Goal: Browse casually

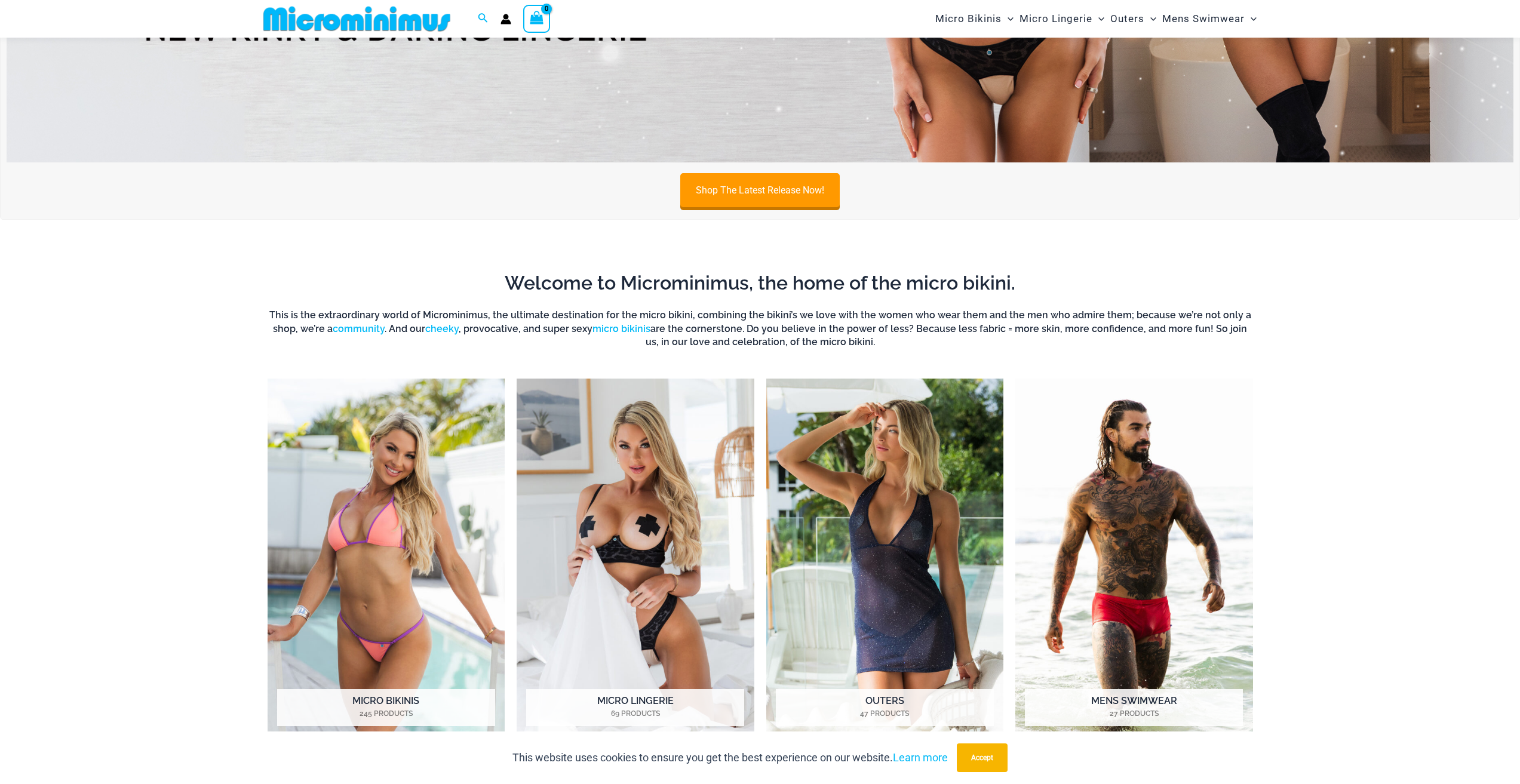
scroll to position [468, 0]
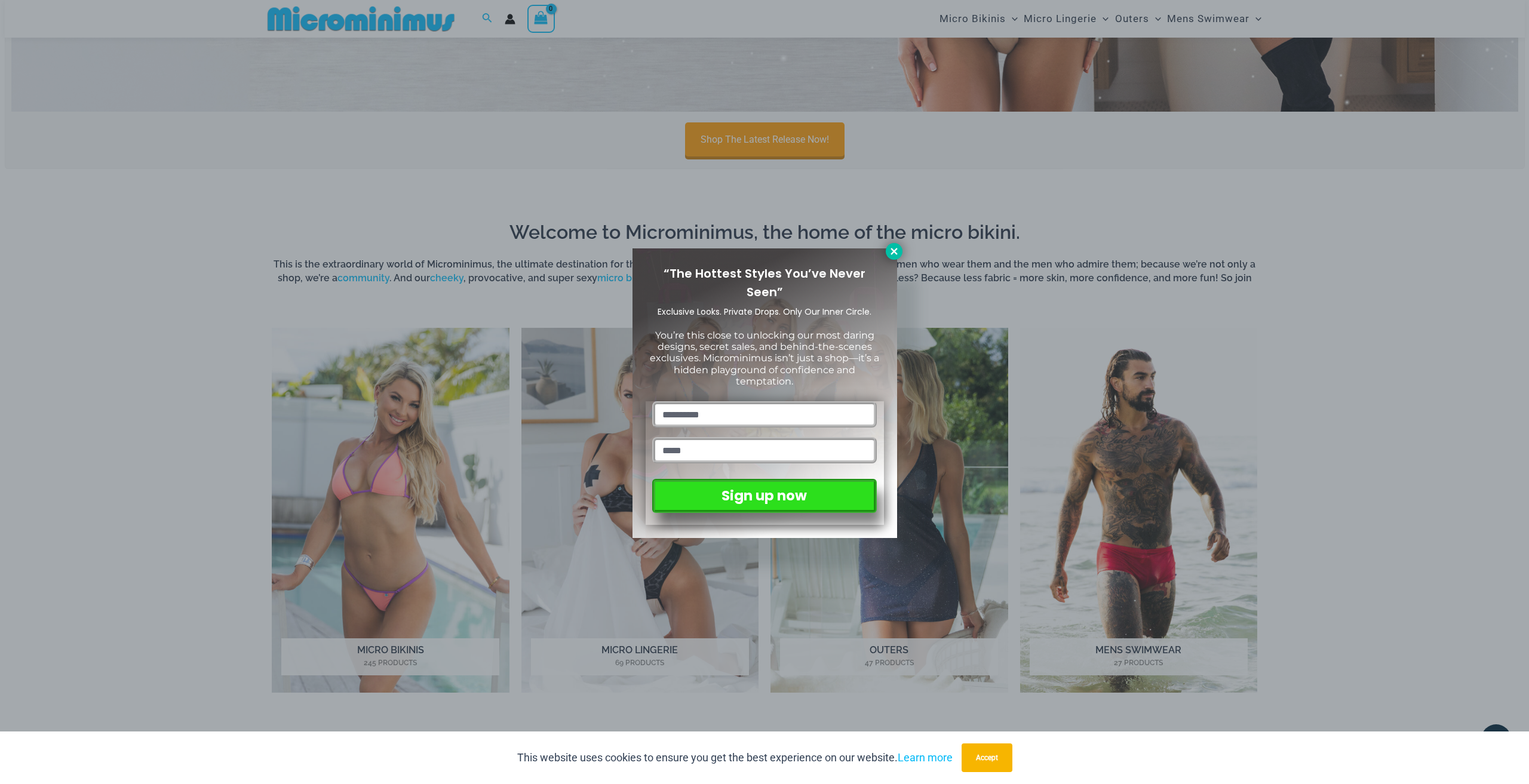
click at [896, 249] on icon at bounding box center [893, 250] width 6 height 6
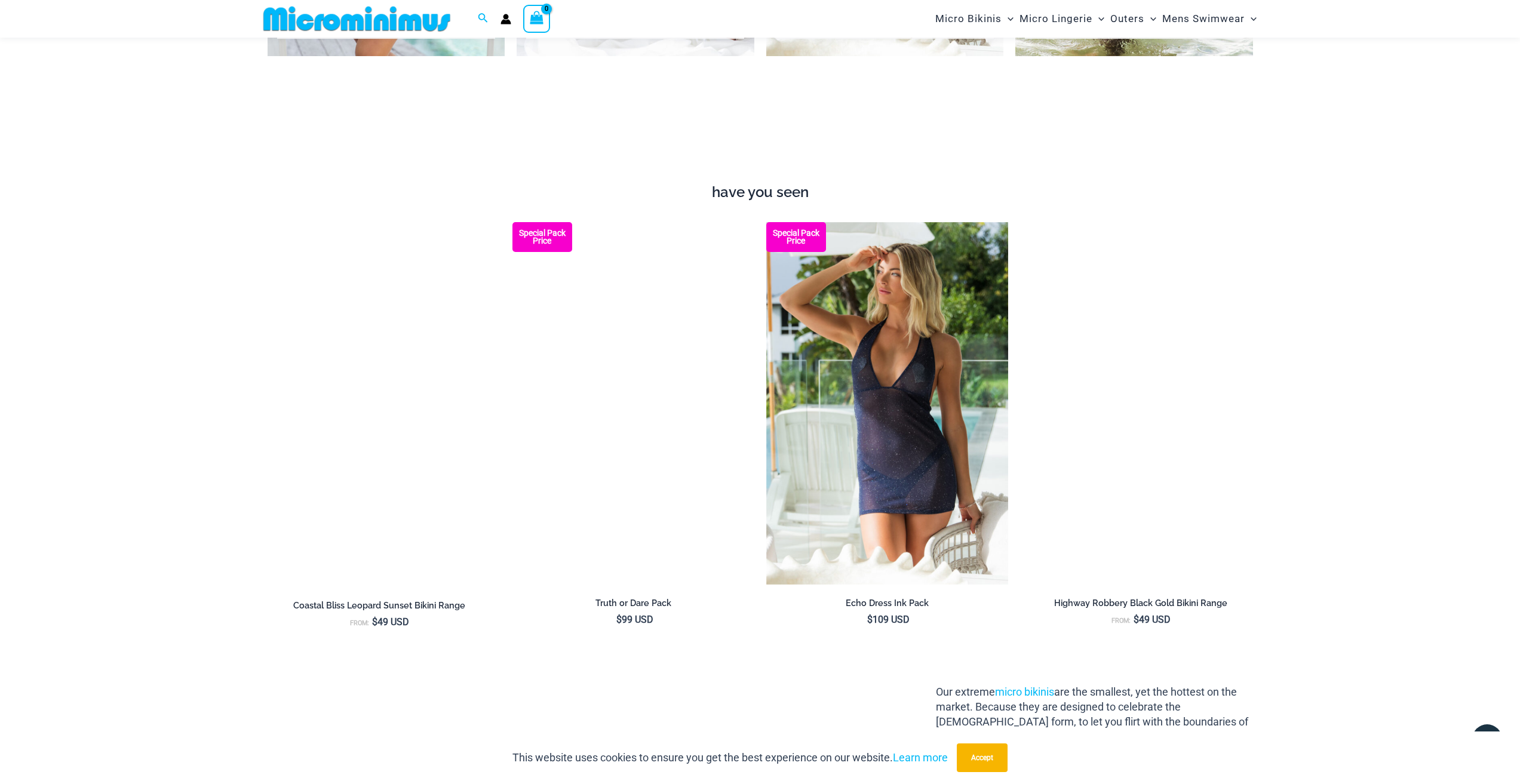
scroll to position [1125, 0]
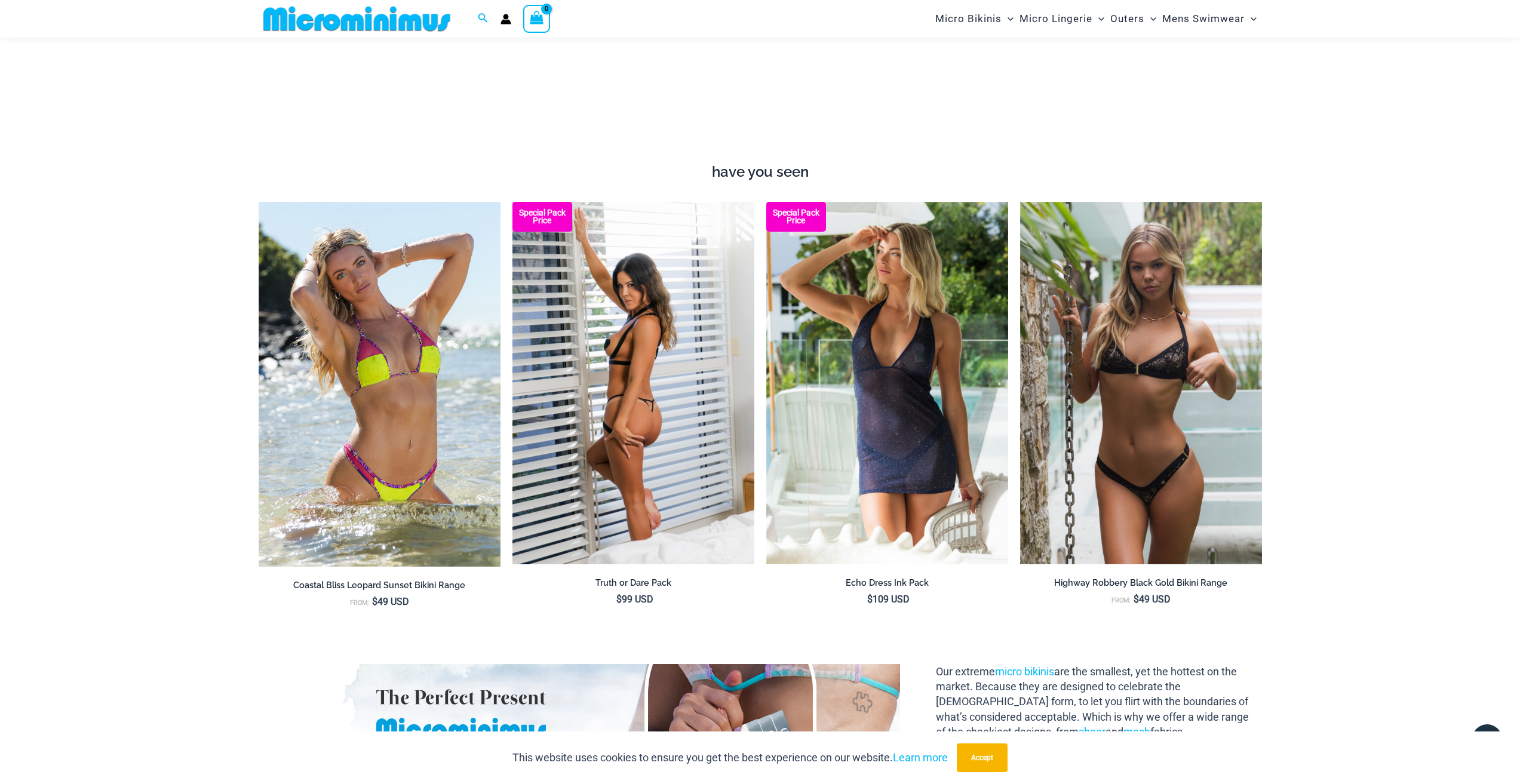
click at [638, 378] on img at bounding box center [633, 383] width 242 height 363
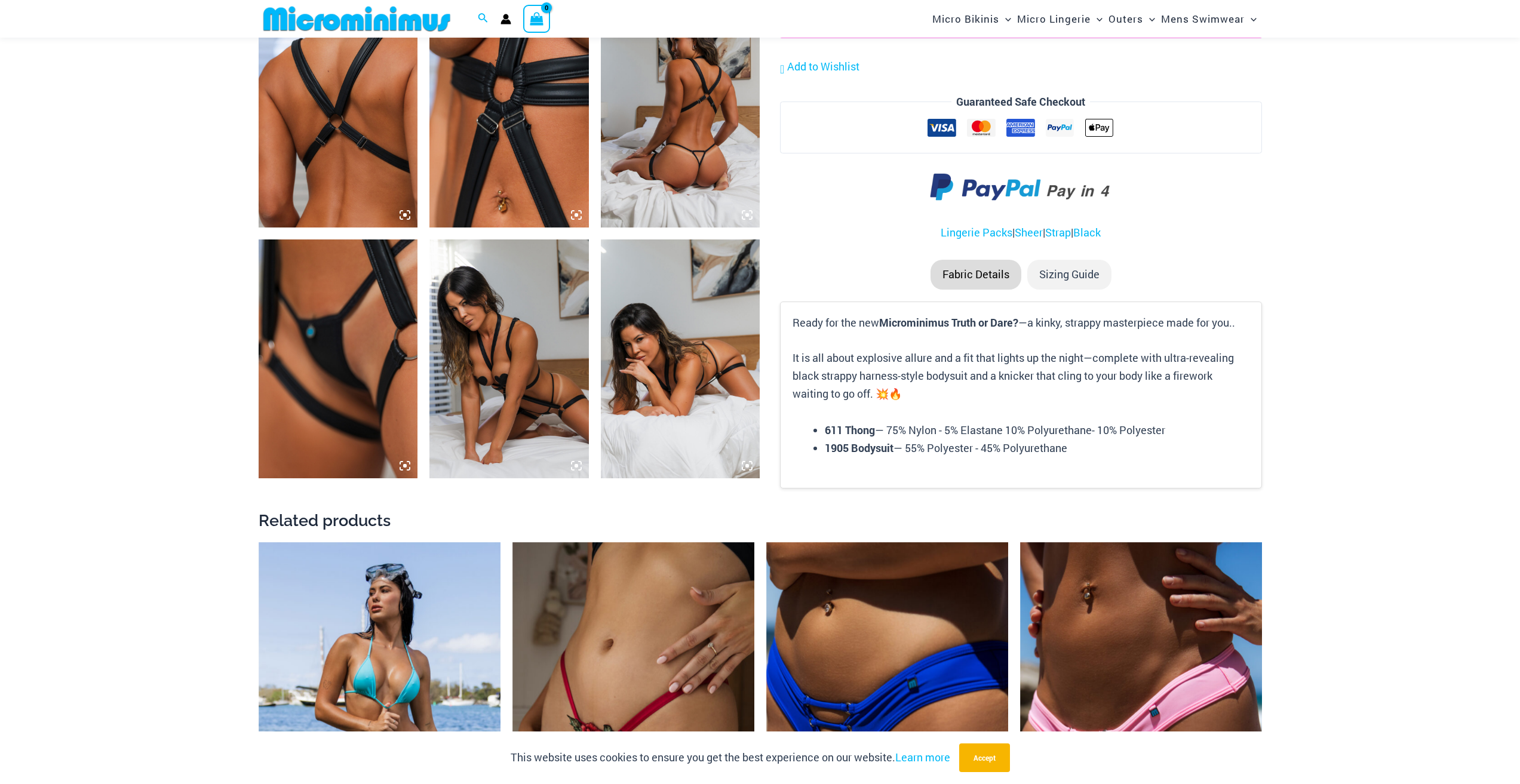
scroll to position [1185, 0]
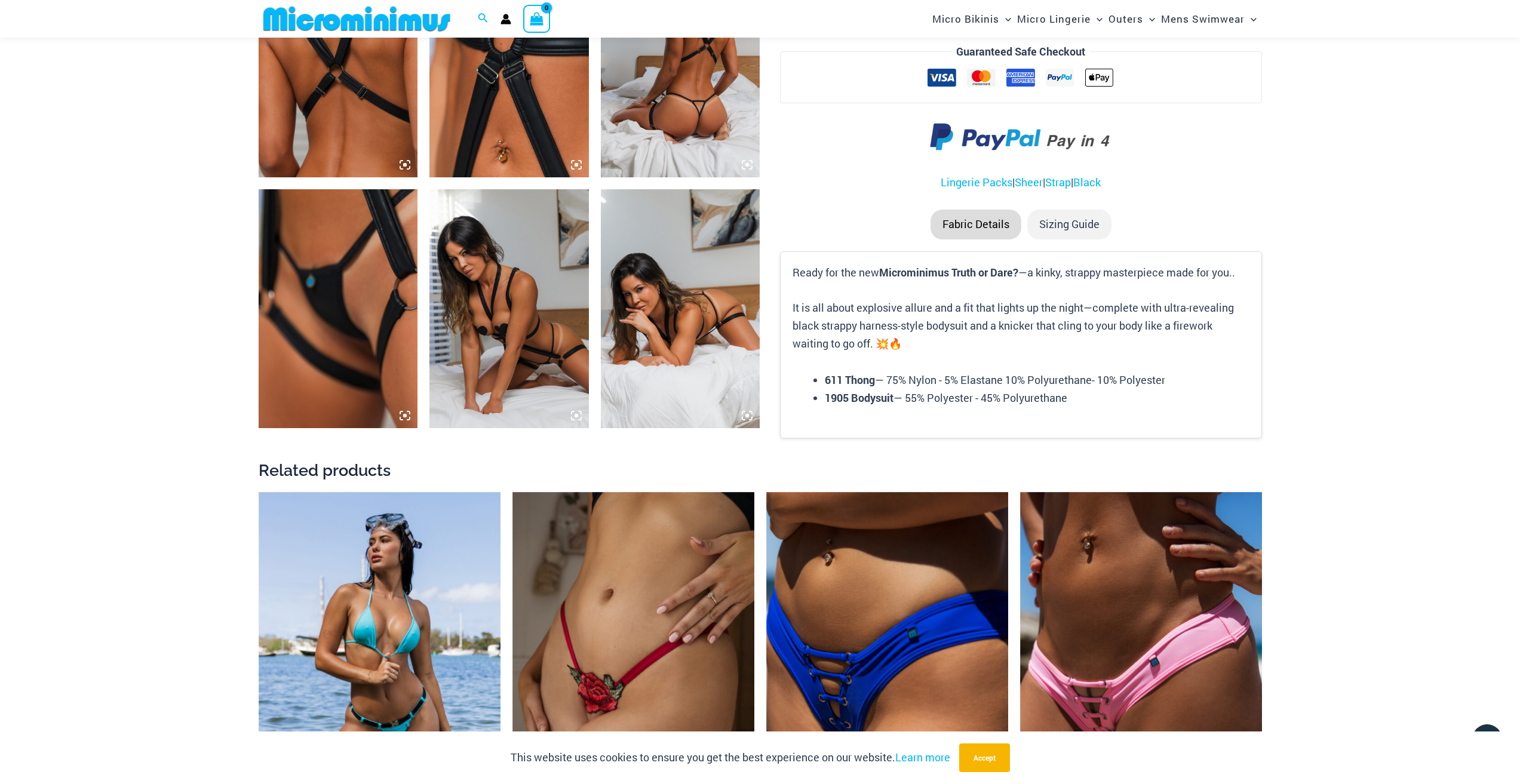
click at [496, 314] on img at bounding box center [509, 309] width 159 height 239
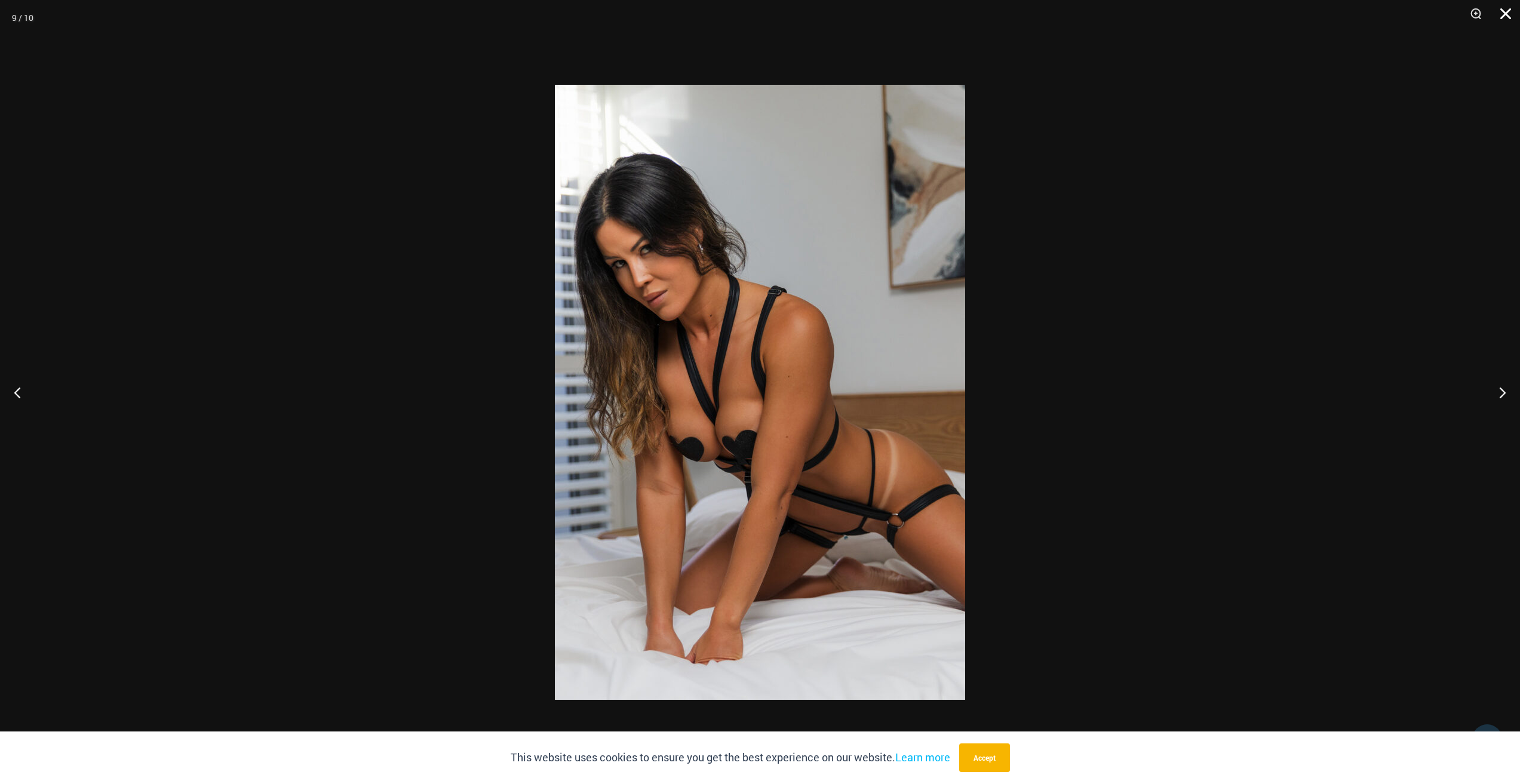
click at [1499, 9] on button "Close" at bounding box center [1501, 18] width 30 height 36
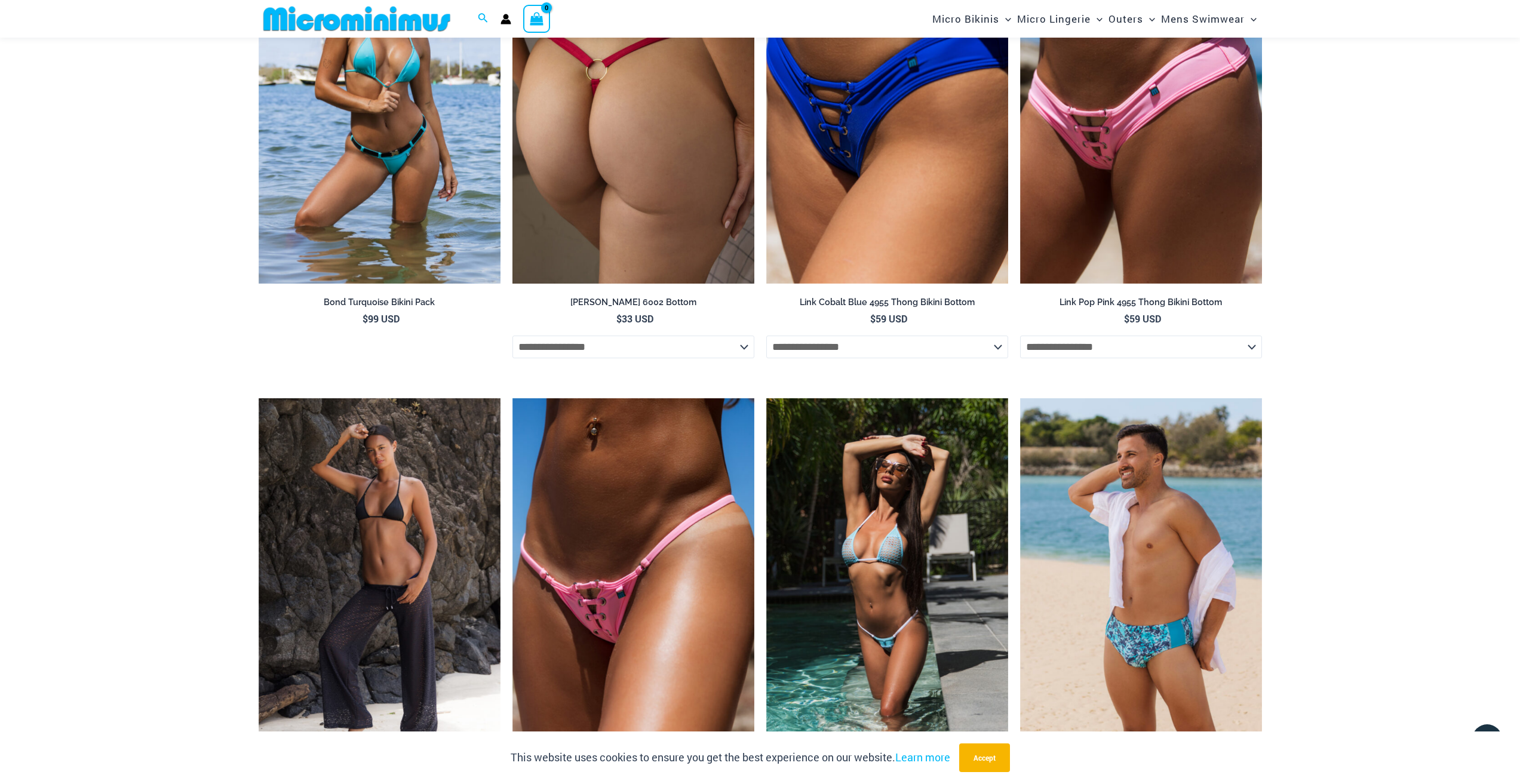
scroll to position [1782, 0]
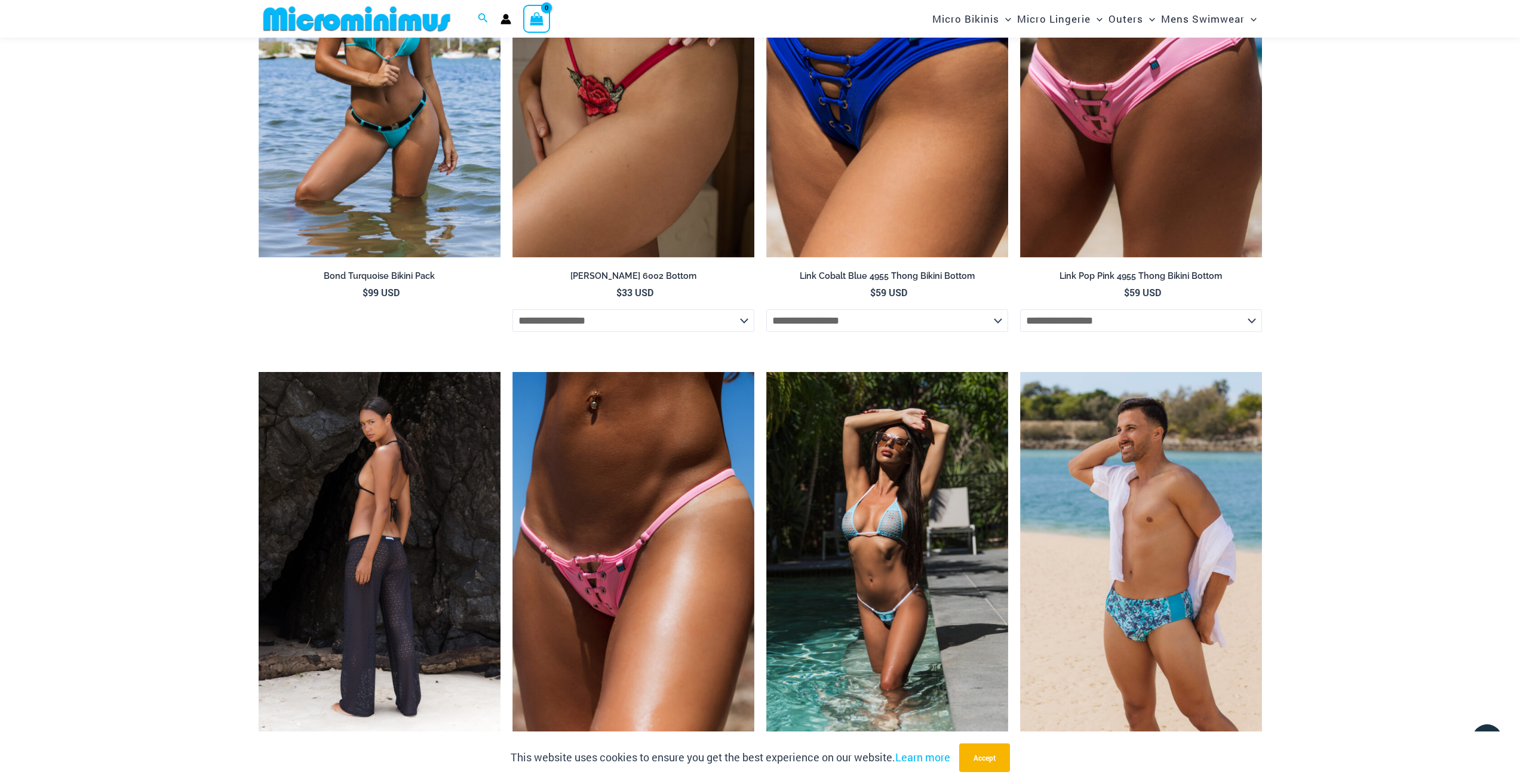
click at [392, 494] on img at bounding box center [379, 553] width 242 height 363
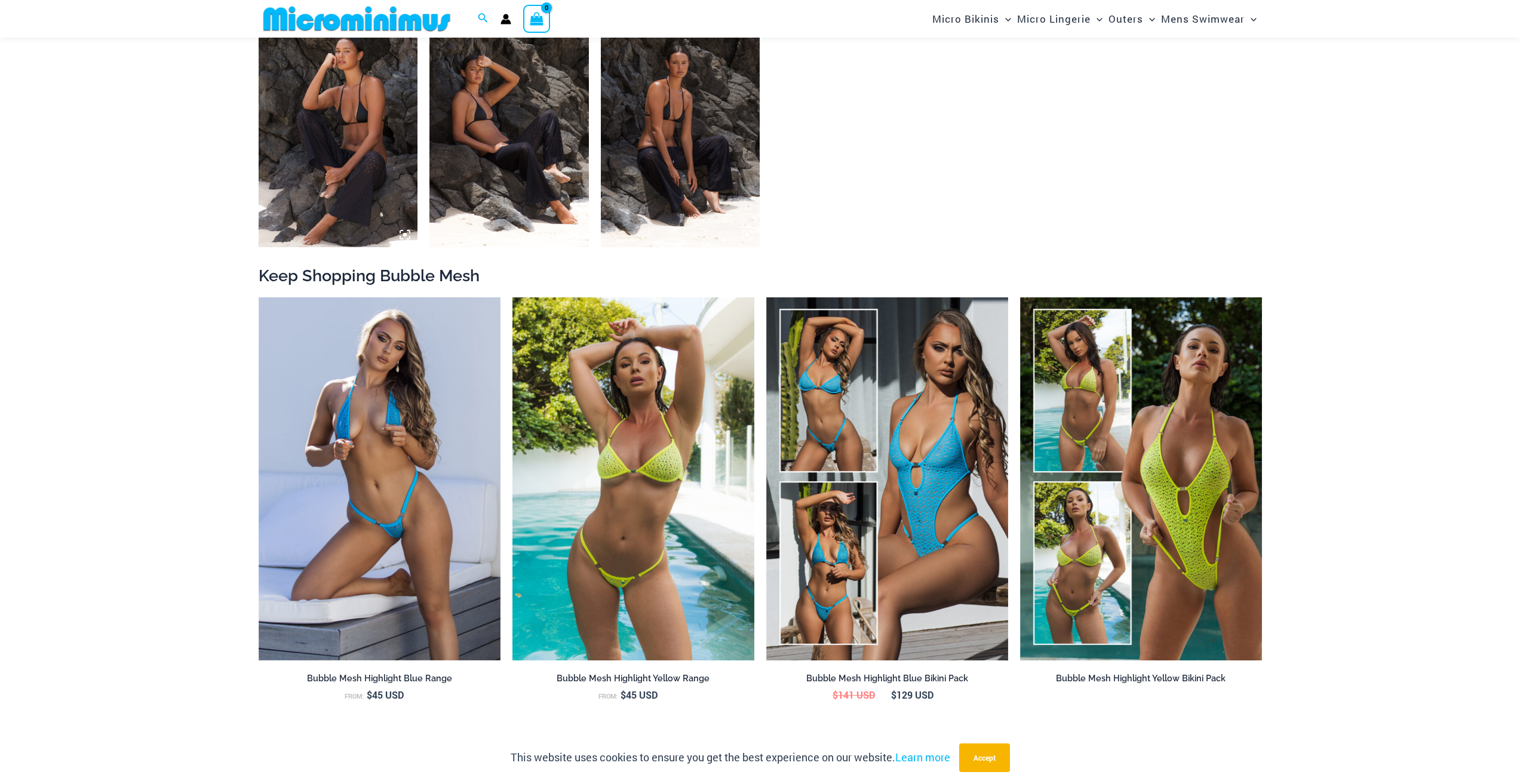
scroll to position [1123, 0]
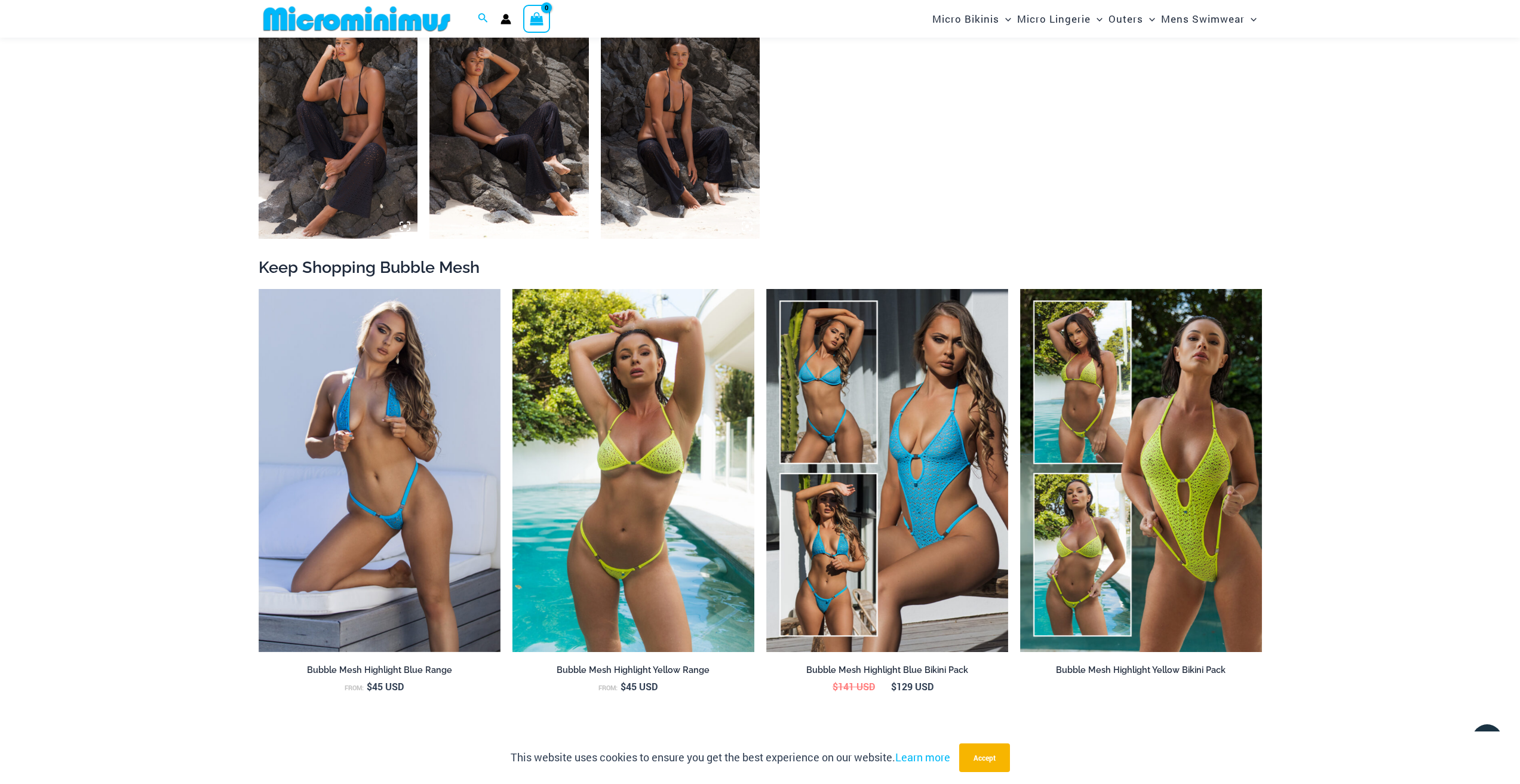
click at [654, 470] on img at bounding box center [633, 470] width 242 height 363
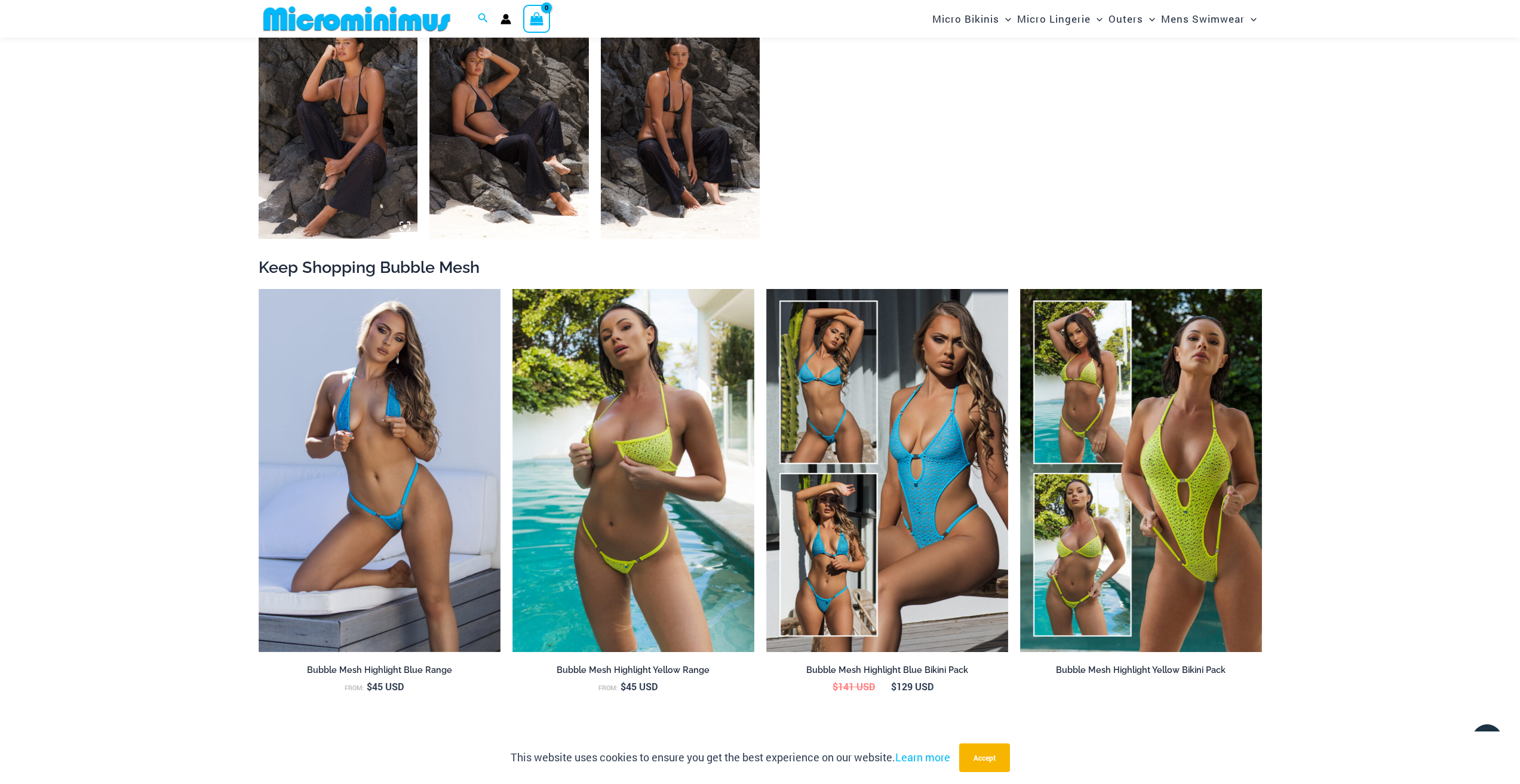
click at [376, 16] on img at bounding box center [357, 19] width 196 height 27
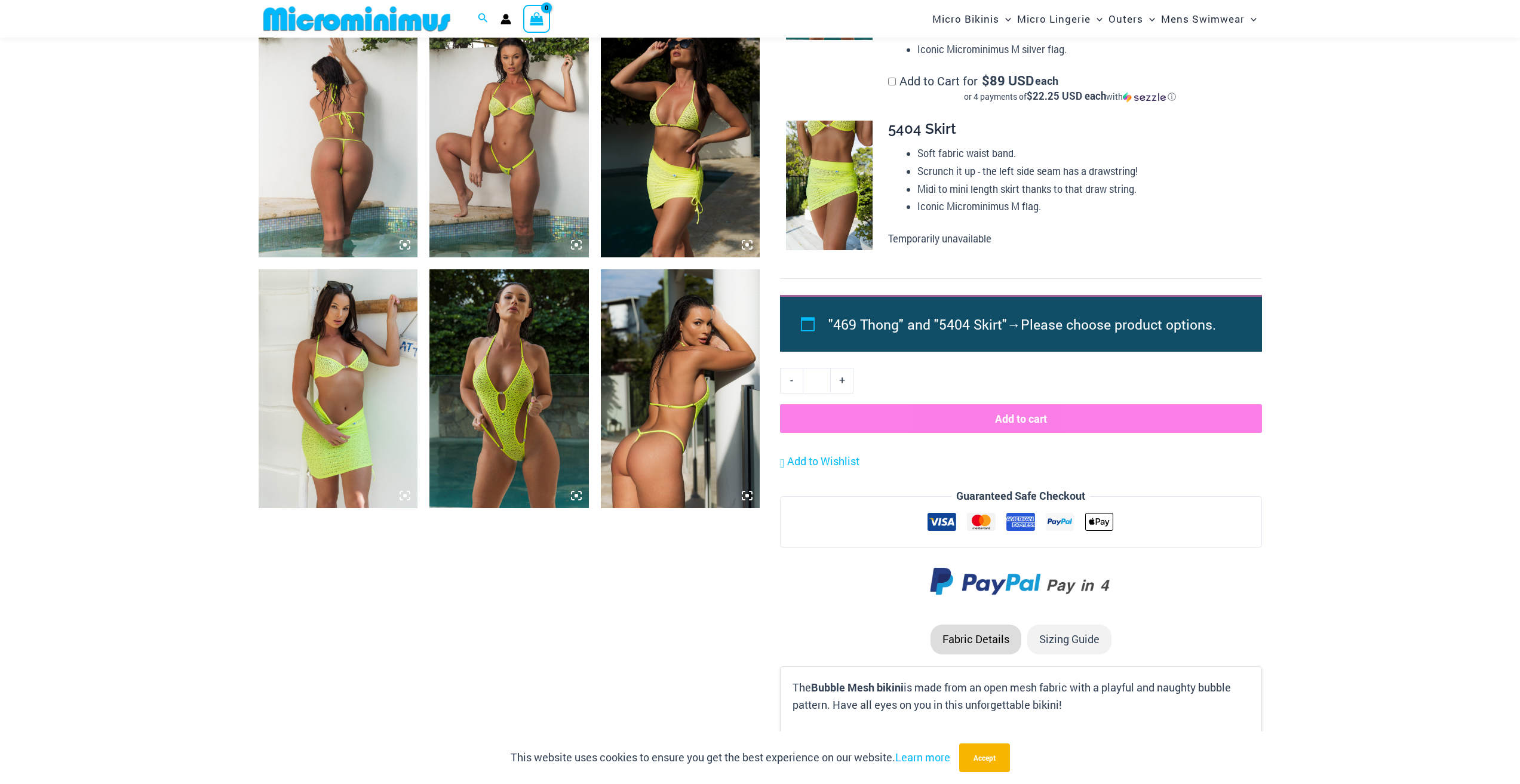
scroll to position [1125, 0]
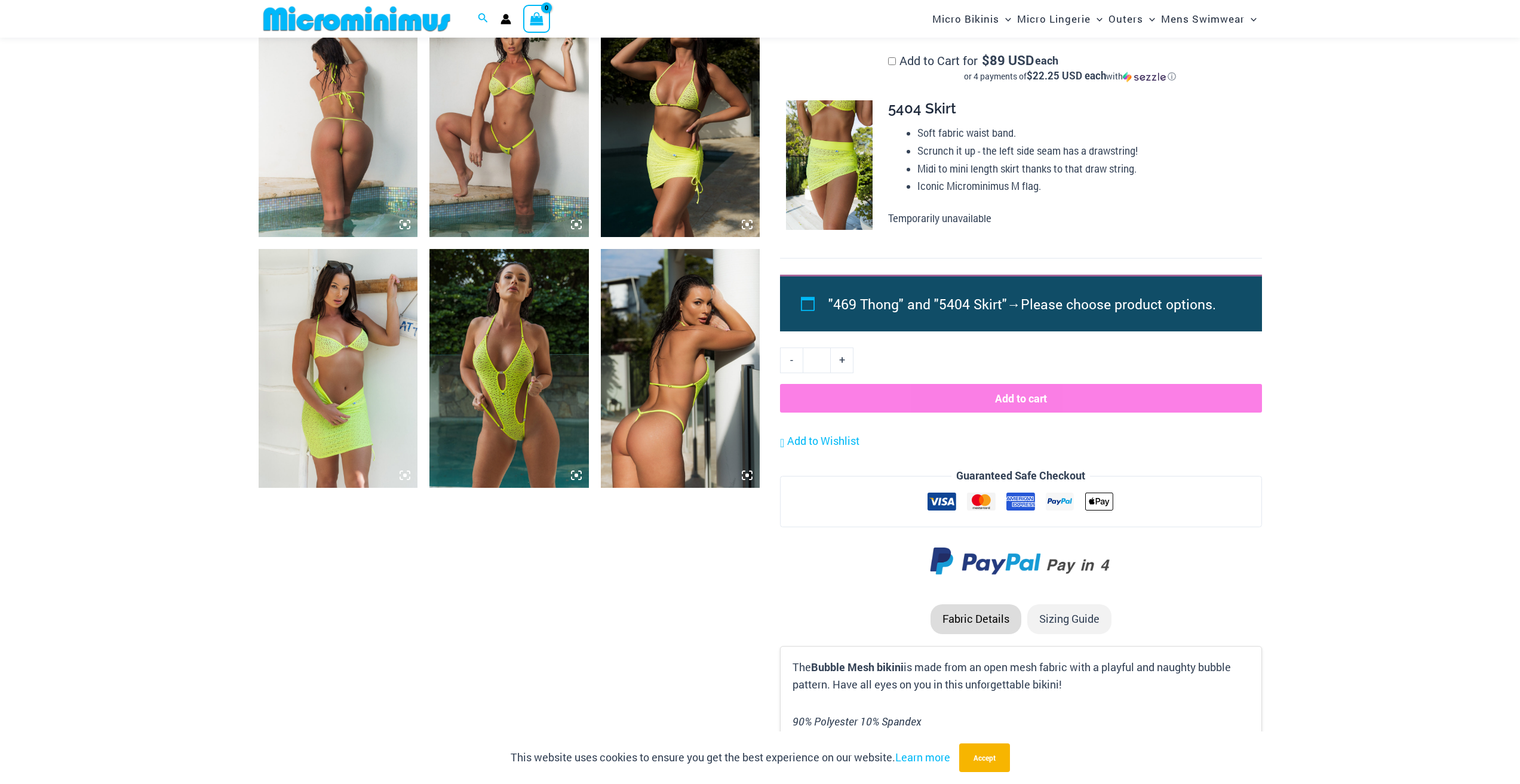
click at [512, 433] on img at bounding box center [509, 369] width 159 height 239
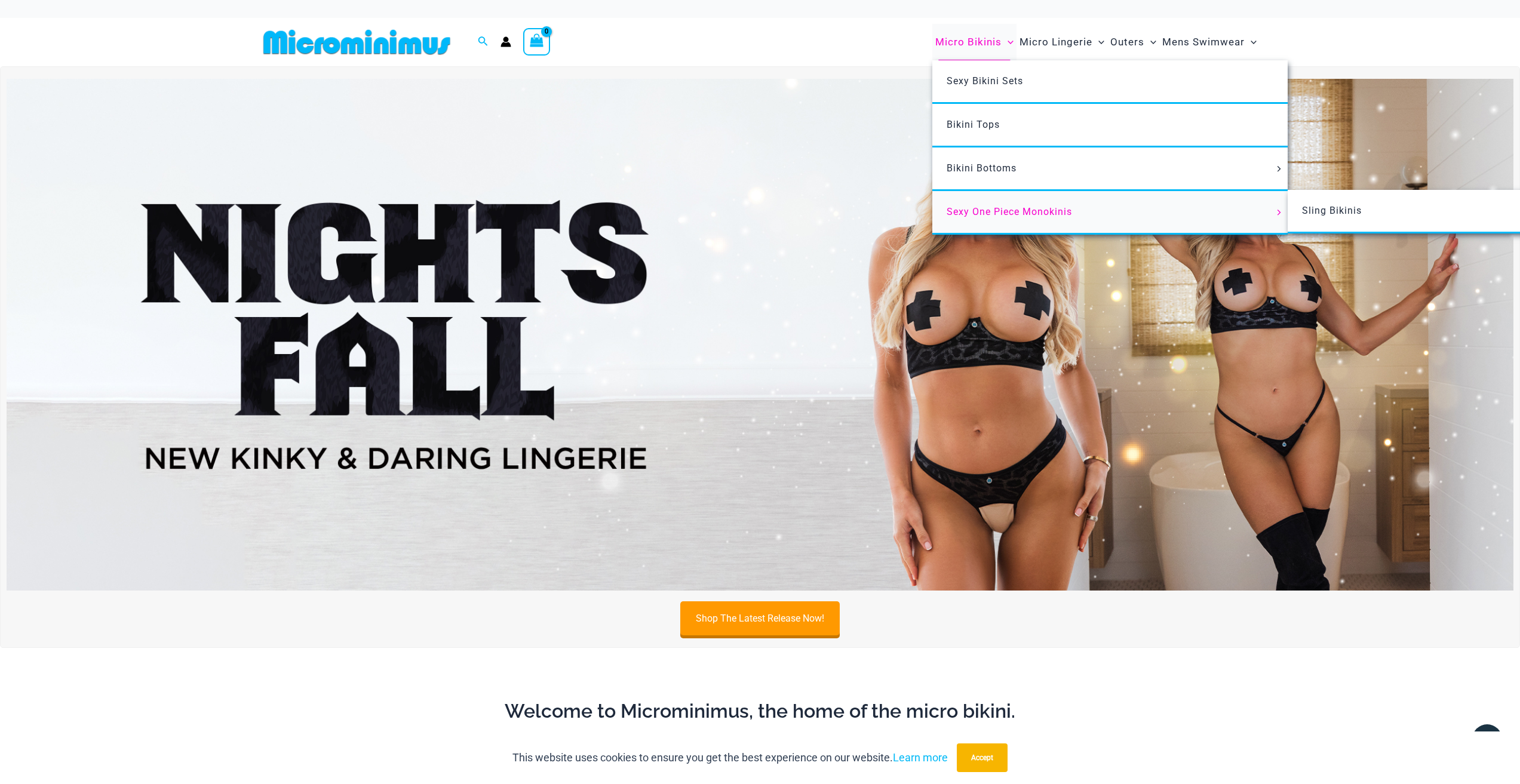
click at [987, 215] on span "Sexy One Piece Monokinis" at bounding box center [1009, 212] width 125 height 11
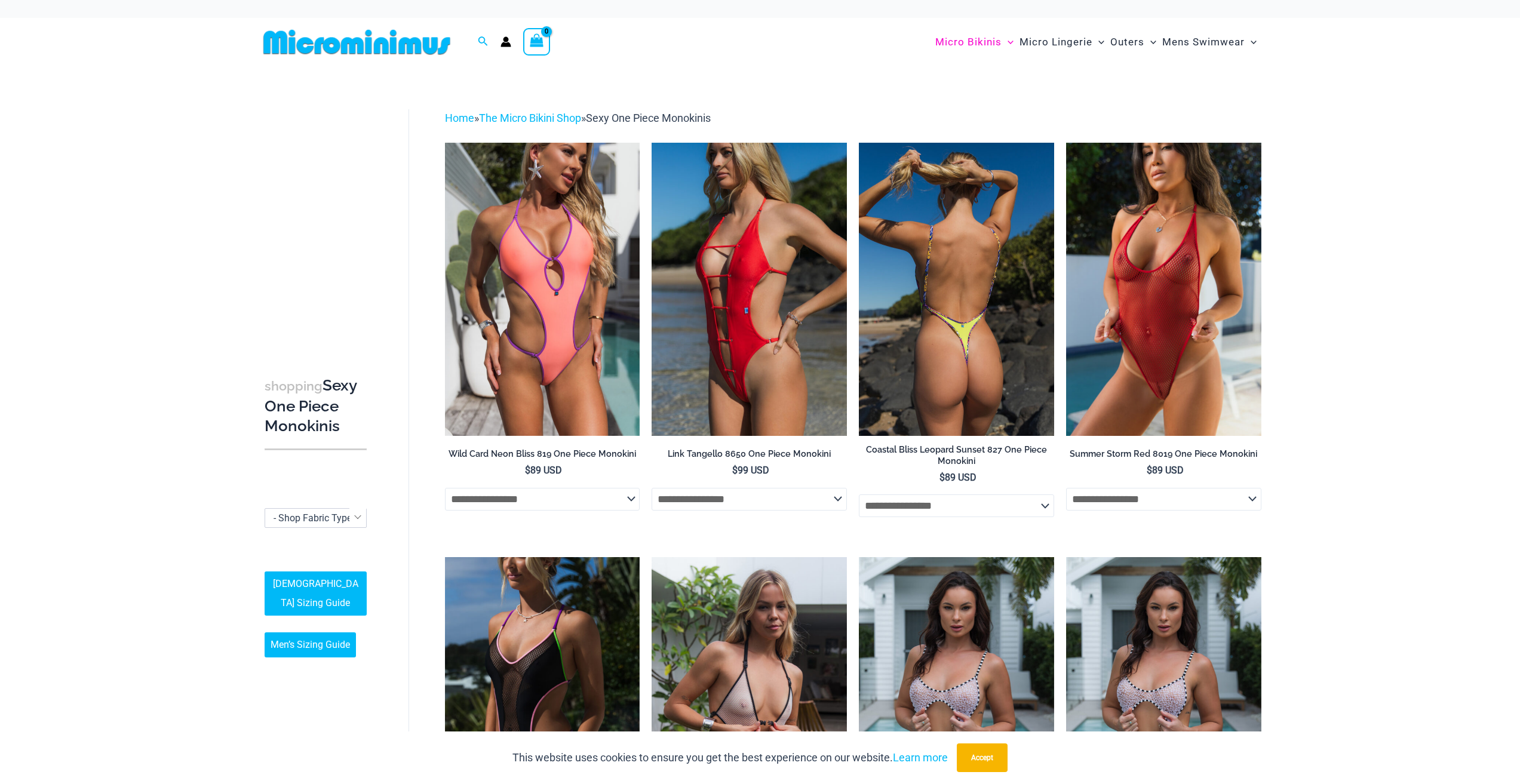
click at [974, 270] on img at bounding box center [956, 289] width 195 height 292
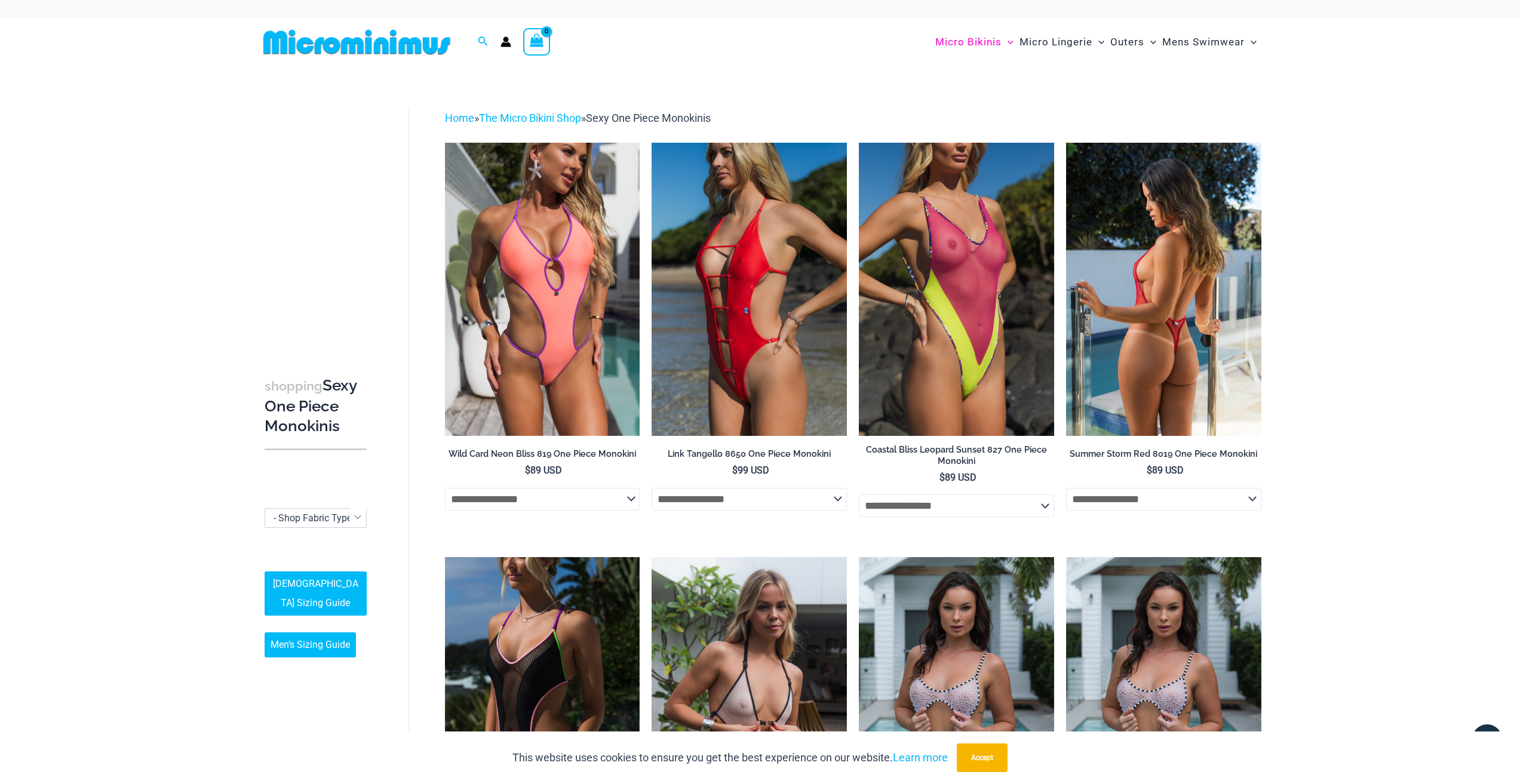
click at [1146, 247] on img at bounding box center [1163, 289] width 195 height 292
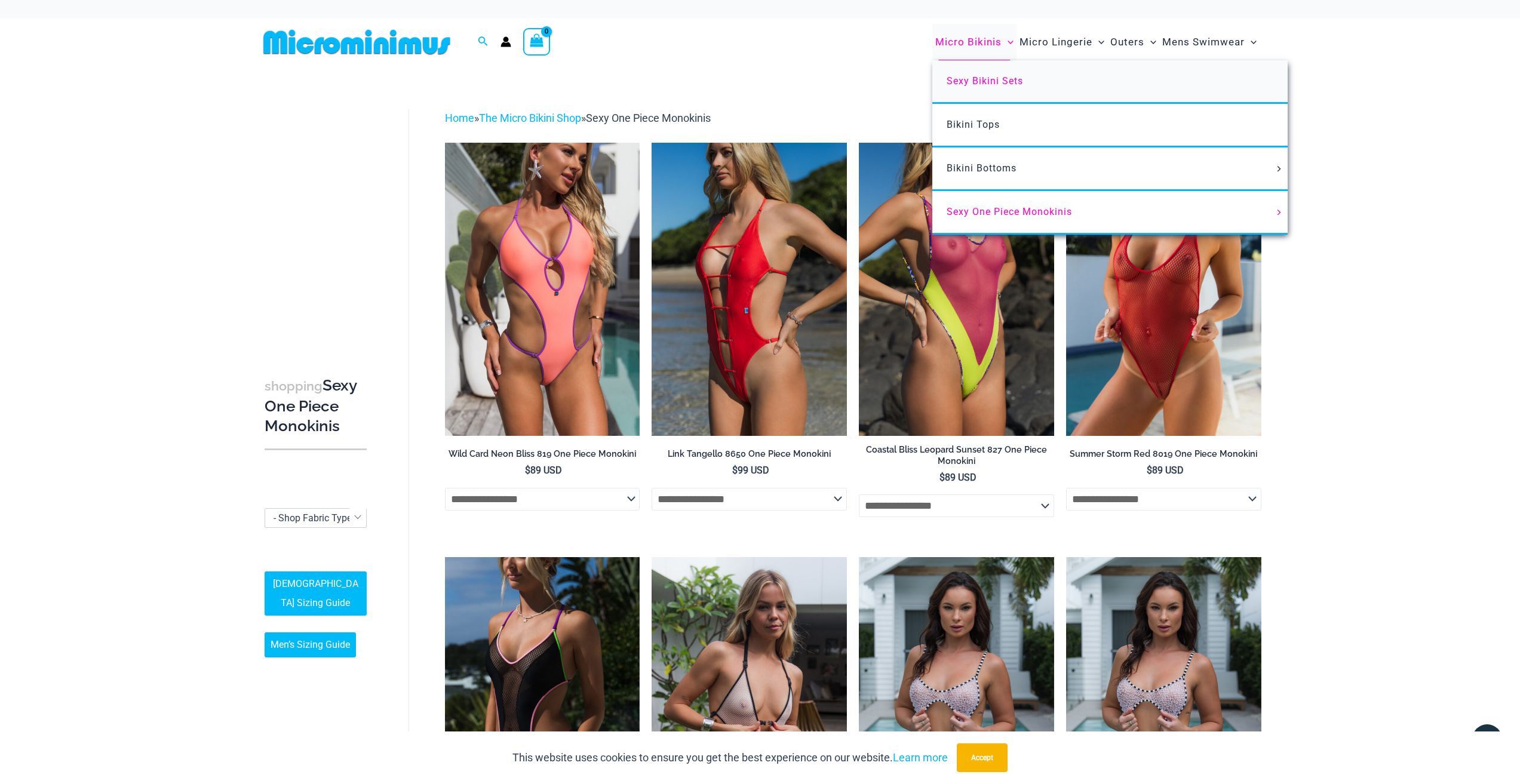
click at [1000, 83] on span "Sexy Bikini Sets" at bounding box center [984, 81] width 76 height 11
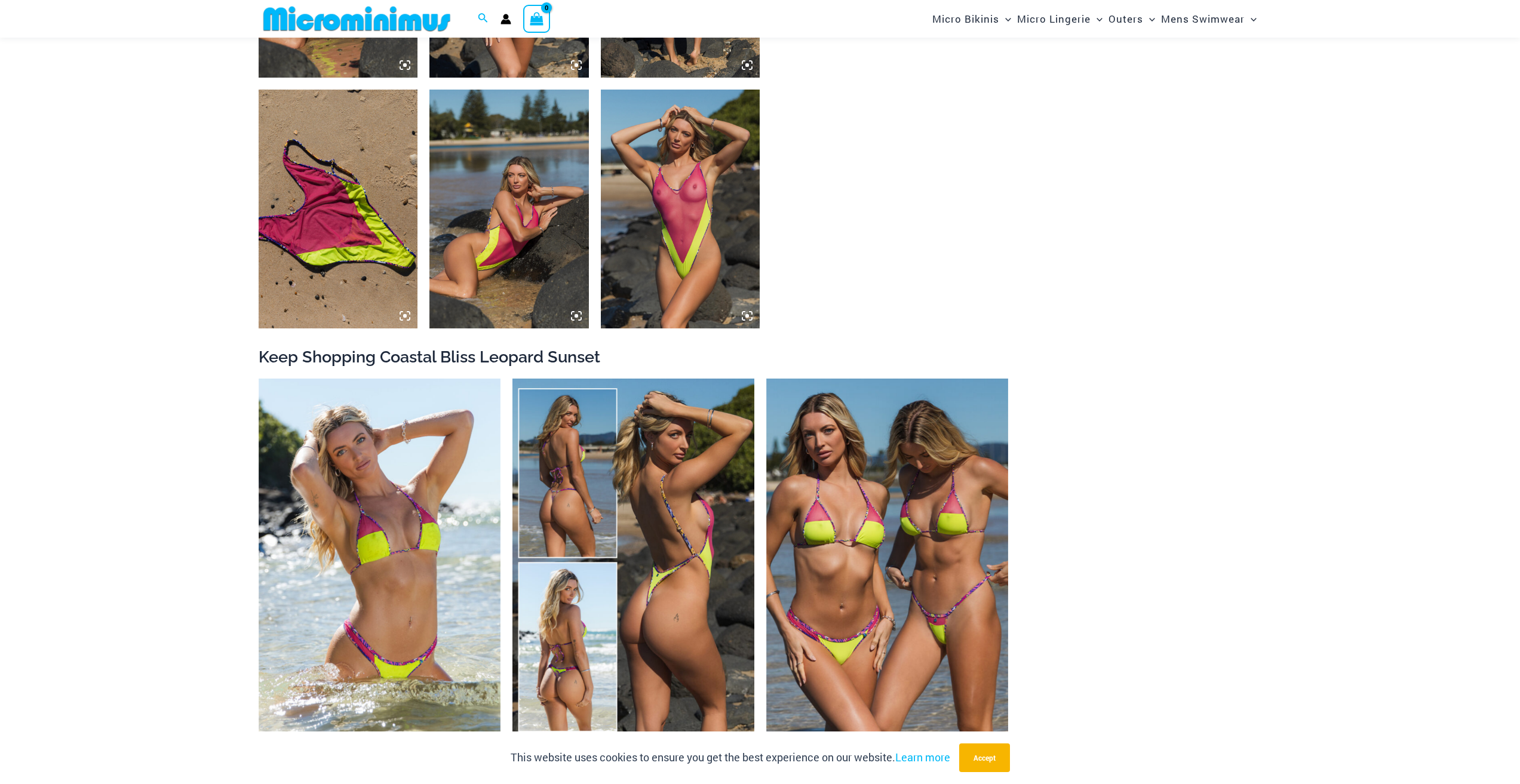
scroll to position [1481, 0]
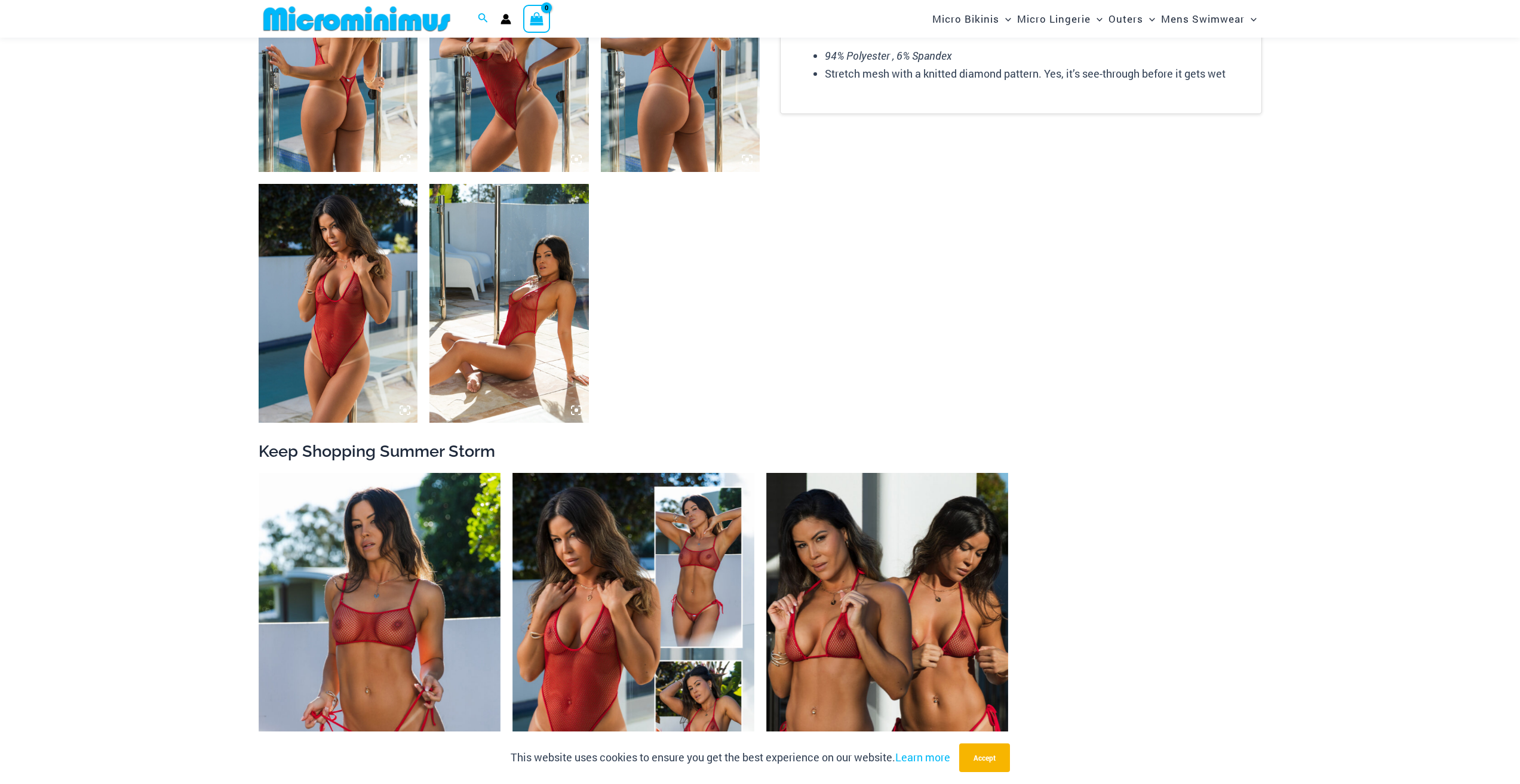
scroll to position [945, 0]
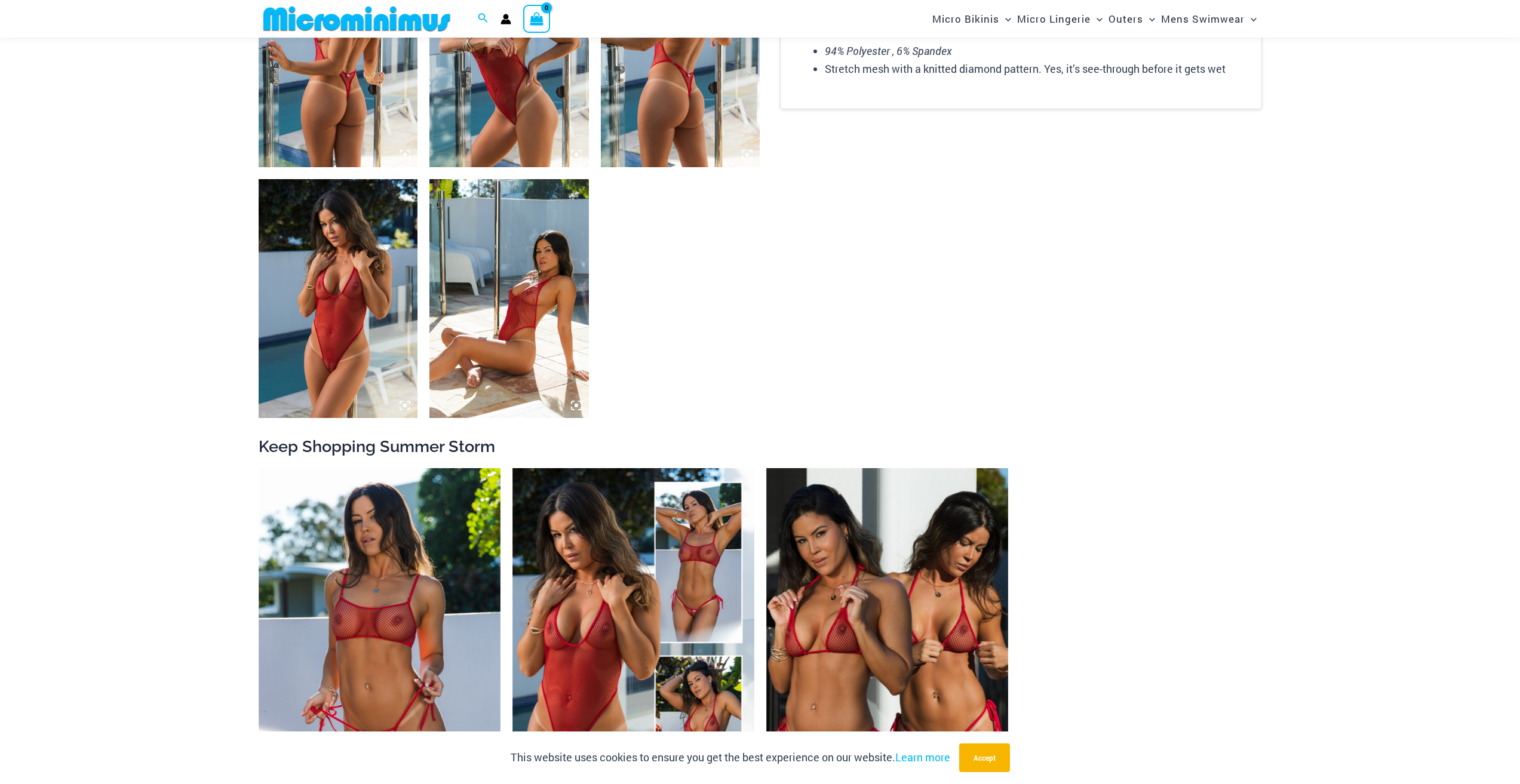
click at [518, 324] on img at bounding box center [509, 299] width 159 height 239
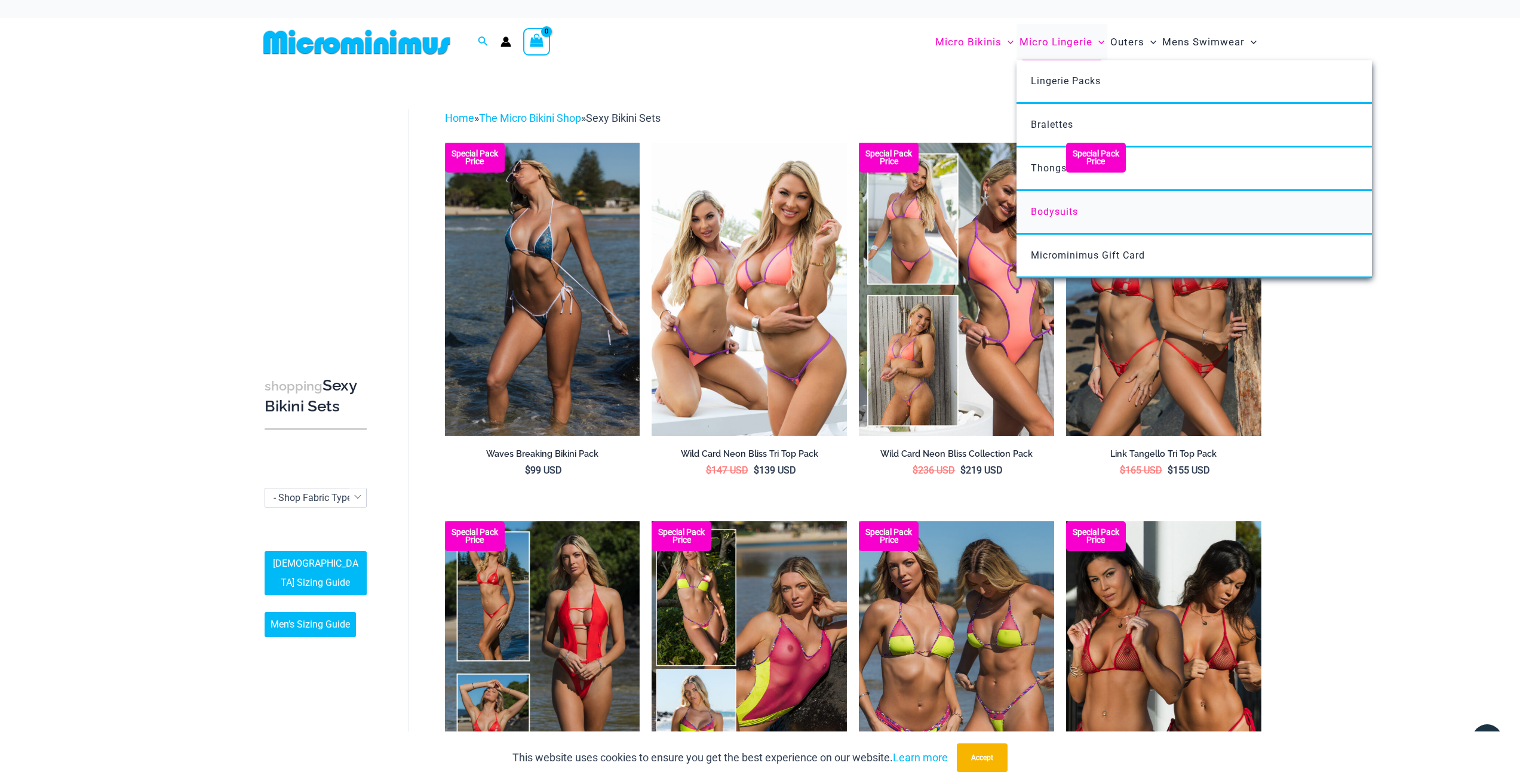
click at [1050, 213] on span "Bodysuits" at bounding box center [1054, 212] width 47 height 11
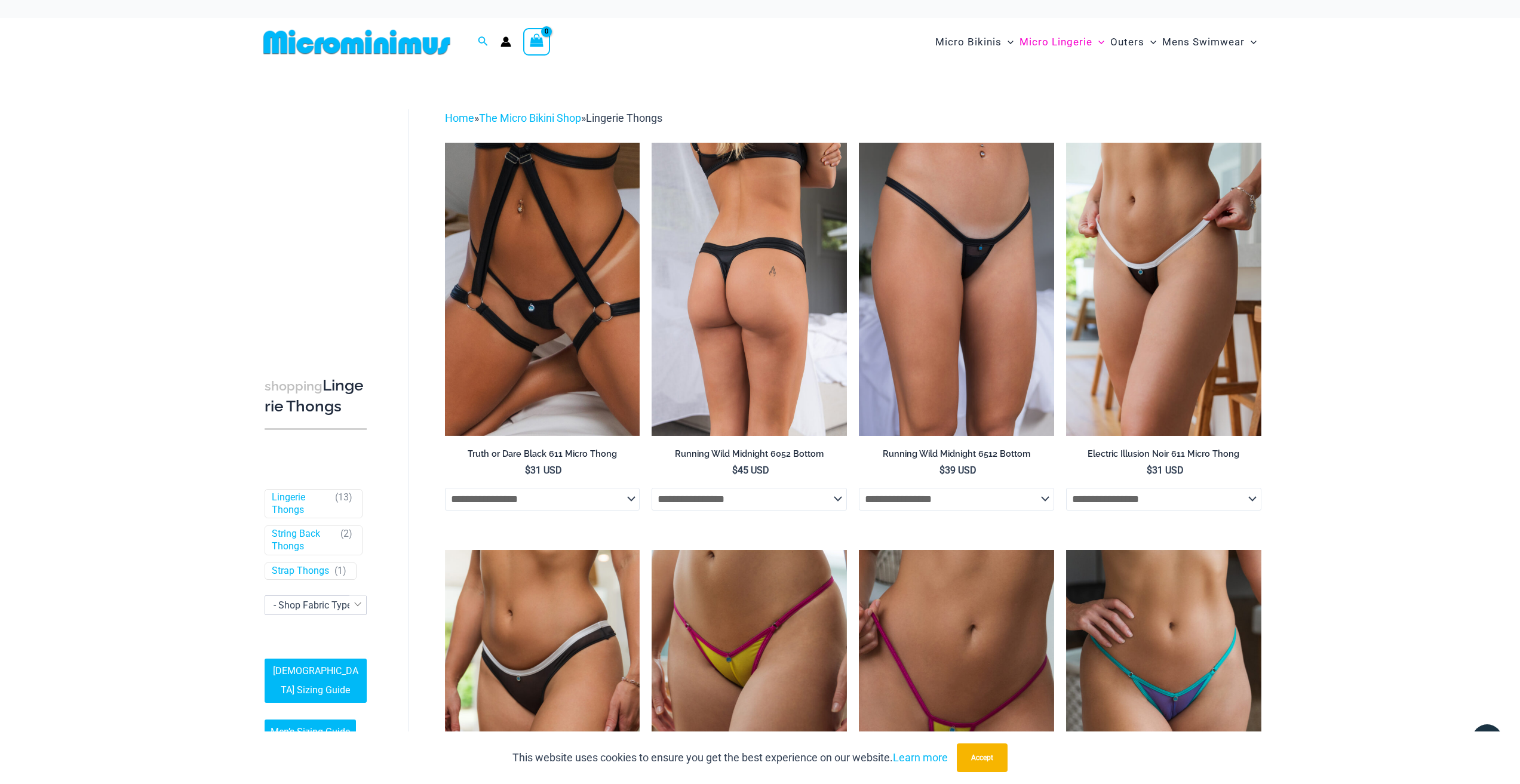
click at [749, 263] on img at bounding box center [749, 289] width 195 height 292
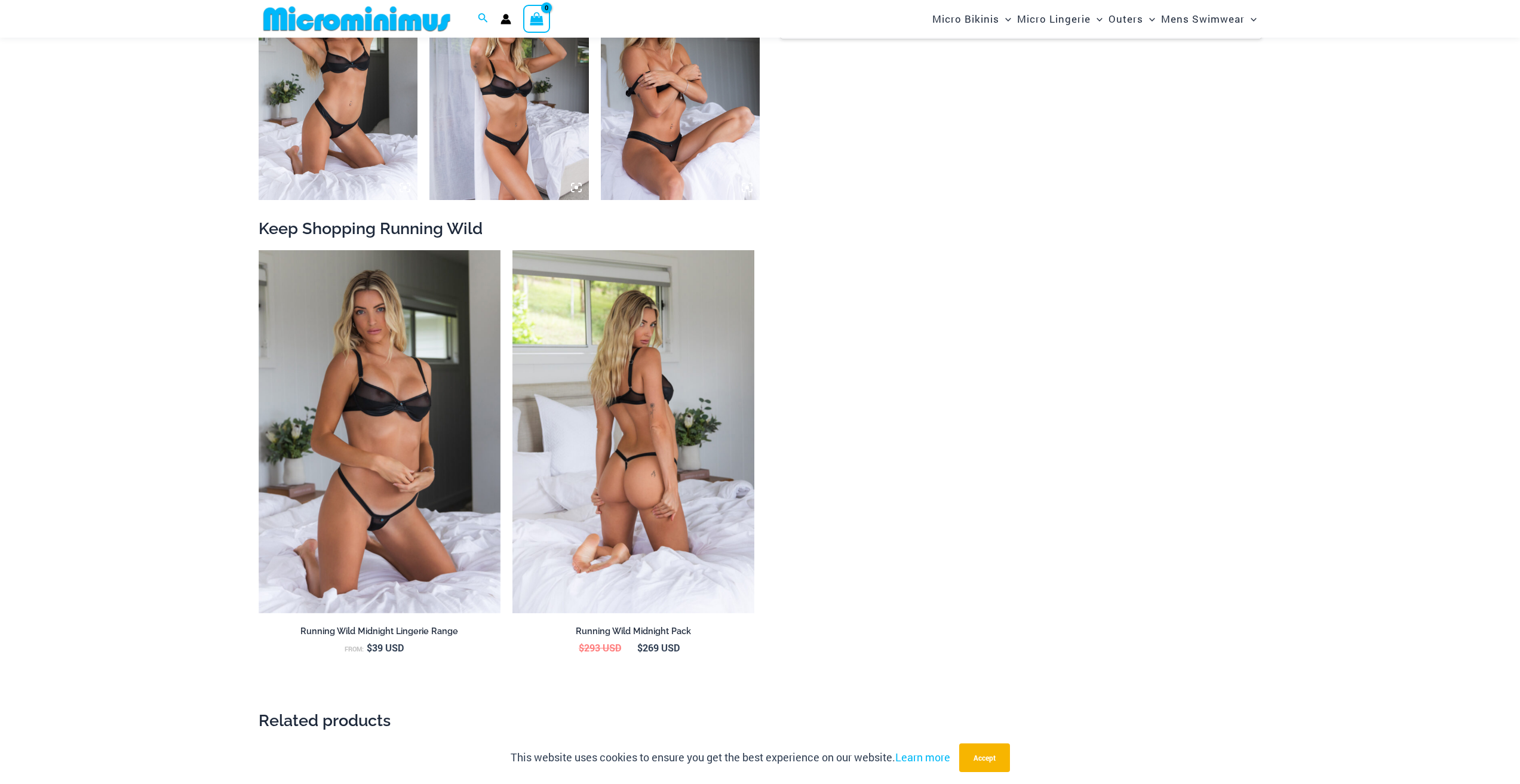
scroll to position [1182, 0]
